Goal: Task Accomplishment & Management: Manage account settings

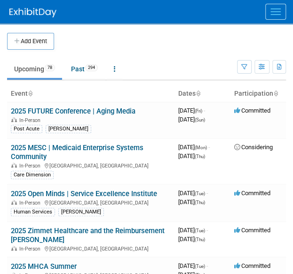
click at [280, 13] on button "Menu" at bounding box center [275, 12] width 21 height 16
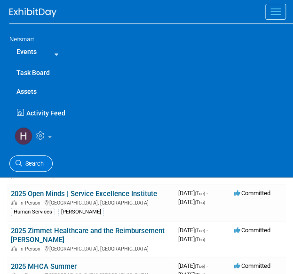
click at [18, 162] on icon at bounding box center [19, 163] width 7 height 7
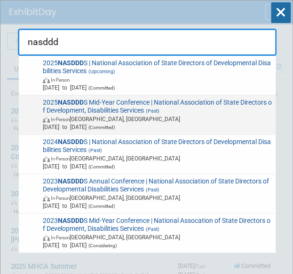
type input "nasddd"
click at [114, 117] on span "In-Person Arlington, VA" at bounding box center [157, 119] width 229 height 8
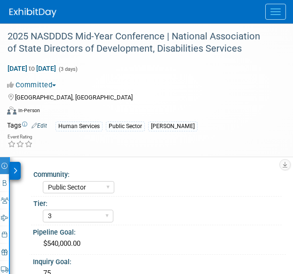
select select "Public Sector"
select select "3"
select select "No"
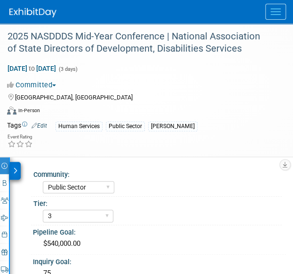
scroll to position [141, 0]
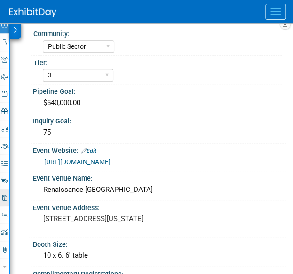
click at [5, 195] on icon at bounding box center [4, 198] width 5 height 6
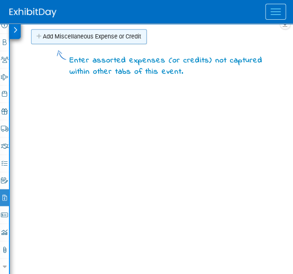
click at [116, 33] on link "Add Miscellaneous Expense or Credit" at bounding box center [89, 36] width 116 height 15
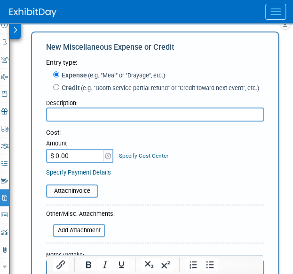
scroll to position [0, 0]
click at [95, 109] on input "text" at bounding box center [155, 115] width 218 height 14
type input "[PERSON_NAME] Invoice"
click at [65, 157] on input "$ 0.00" at bounding box center [75, 156] width 59 height 14
type input "$ 1,364.21"
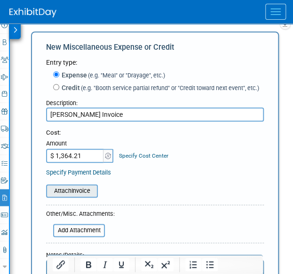
click at [78, 194] on input "file" at bounding box center [41, 191] width 112 height 11
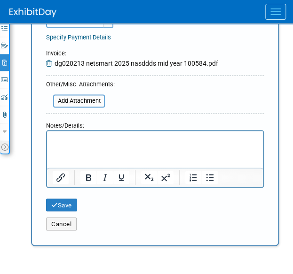
scroll to position [329, 0]
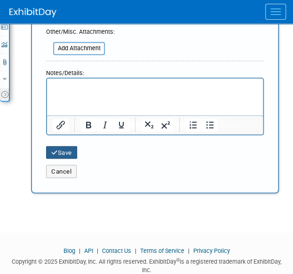
click at [59, 149] on button "Save" at bounding box center [61, 152] width 31 height 13
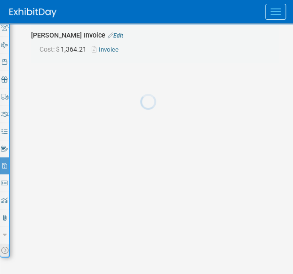
scroll to position [171, 0]
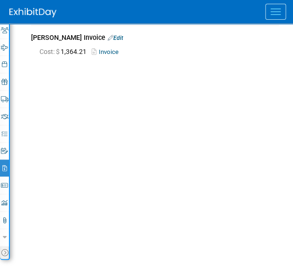
click at [274, 9] on span "Menu" at bounding box center [275, 8] width 10 height 1
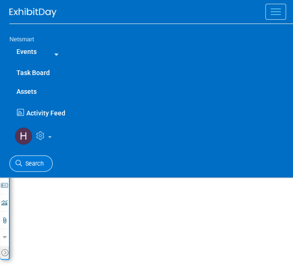
click at [35, 165] on span "Search" at bounding box center [33, 163] width 22 height 7
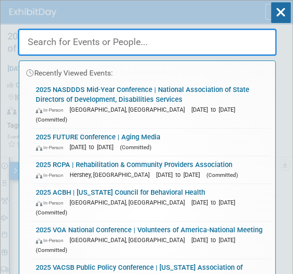
click at [75, 42] on input "text" at bounding box center [147, 42] width 259 height 27
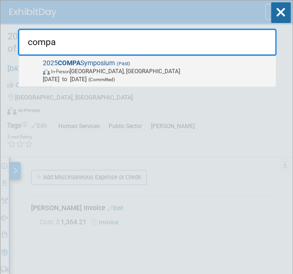
type input "compa"
click at [90, 67] on span "In-Person [GEOGRAPHIC_DATA], [GEOGRAPHIC_DATA]" at bounding box center [157, 71] width 229 height 8
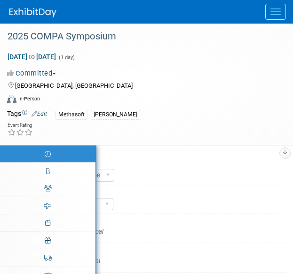
select select "Specialty Practice"
select select "3"
select select "No"
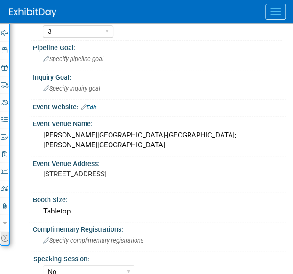
scroll to position [188, 0]
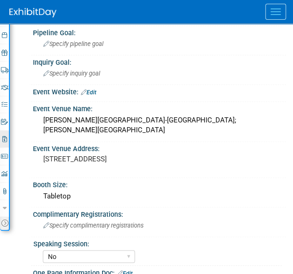
click at [4, 137] on icon at bounding box center [4, 139] width 5 height 6
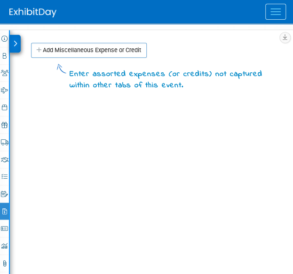
scroll to position [0, 0]
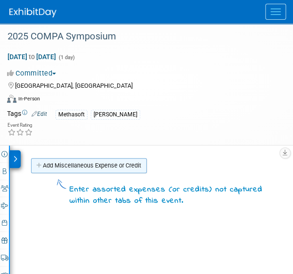
click at [110, 167] on link "Add Miscellaneous Expense or Credit" at bounding box center [89, 165] width 116 height 15
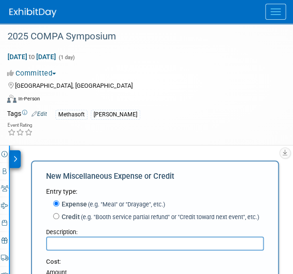
click at [125, 243] on input "text" at bounding box center [155, 244] width 218 height 14
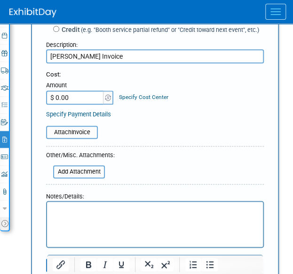
scroll to position [188, 0]
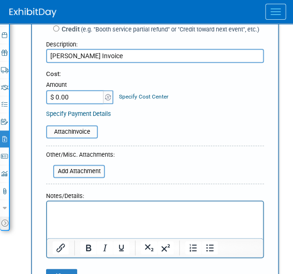
type input "[PERSON_NAME] Invoice"
click at [77, 100] on input "$ 0.00" at bounding box center [75, 97] width 59 height 14
type input "$ 1,874.98"
click at [79, 132] on input "file" at bounding box center [41, 131] width 112 height 11
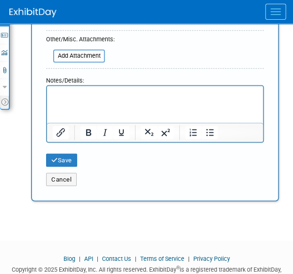
scroll to position [329, 0]
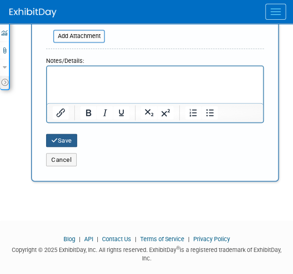
click at [67, 139] on button "Save" at bounding box center [61, 140] width 31 height 13
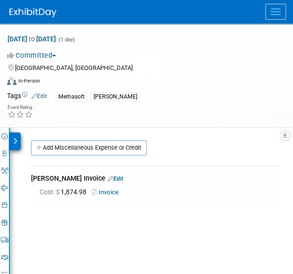
scroll to position [0, 0]
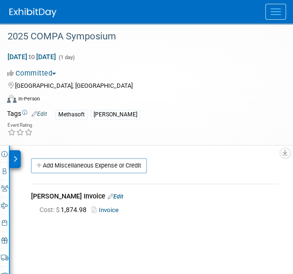
click at [275, 13] on button "Menu" at bounding box center [275, 12] width 21 height 16
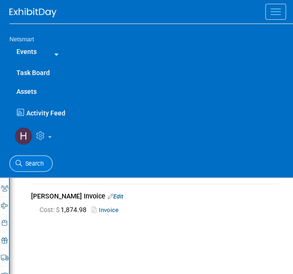
click at [35, 159] on link "Search" at bounding box center [30, 164] width 43 height 16
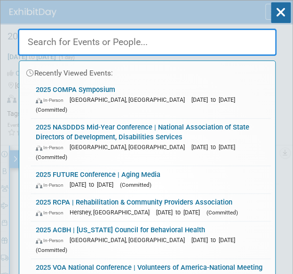
click at [112, 40] on input "text" at bounding box center [147, 42] width 259 height 27
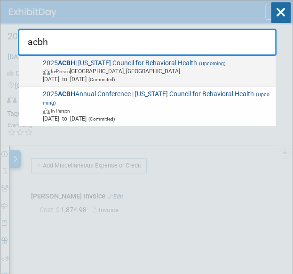
type input "acbh"
click at [114, 61] on span "2025 ACBH | Arkansas Council for Behavioral Health (Upcoming) In-Person Hot Spr…" at bounding box center [156, 71] width 232 height 24
